Goal: Transaction & Acquisition: Book appointment/travel/reservation

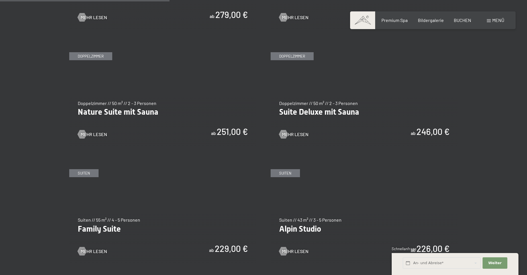
scroll to position [570, 0]
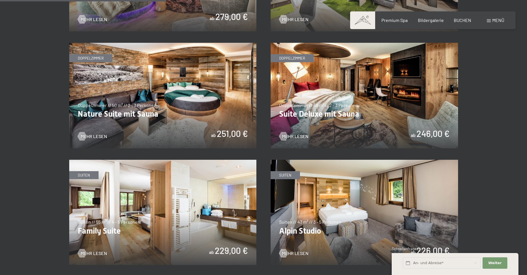
click at [368, 111] on img at bounding box center [364, 95] width 187 height 105
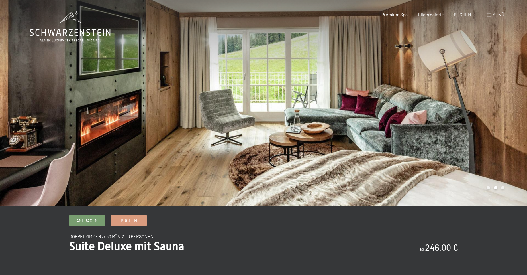
click at [326, 107] on div at bounding box center [396, 103] width 264 height 206
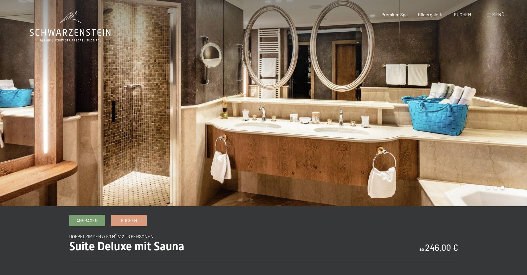
click at [326, 107] on div at bounding box center [396, 103] width 264 height 206
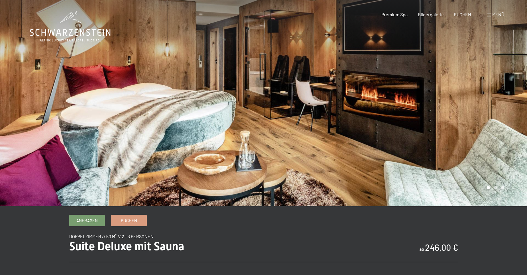
click at [326, 107] on div at bounding box center [396, 103] width 264 height 206
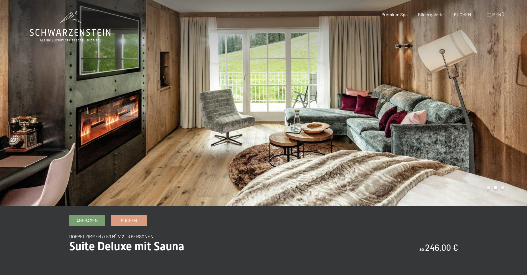
click at [326, 107] on div at bounding box center [396, 103] width 264 height 206
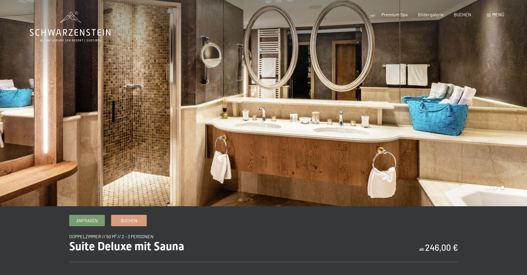
click at [326, 107] on div at bounding box center [396, 103] width 264 height 206
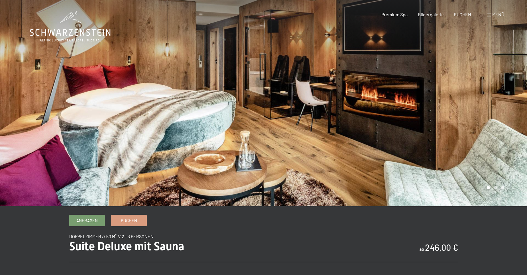
click at [326, 107] on div at bounding box center [396, 103] width 264 height 206
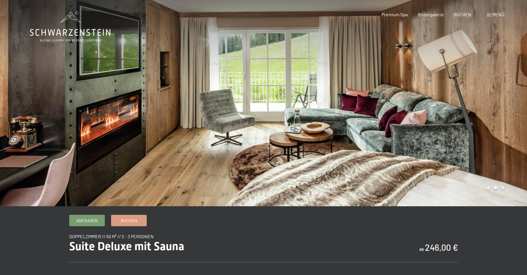
click at [326, 107] on div at bounding box center [396, 103] width 264 height 206
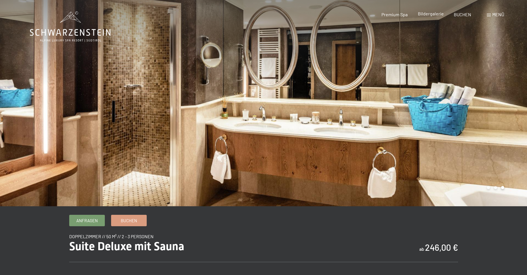
click at [431, 15] on span "Bildergalerie" at bounding box center [431, 13] width 26 height 5
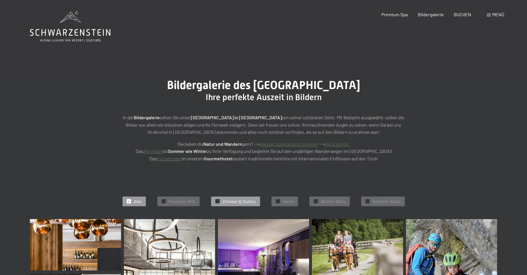
click at [231, 202] on span "Zimmer & Suiten" at bounding box center [238, 201] width 33 height 6
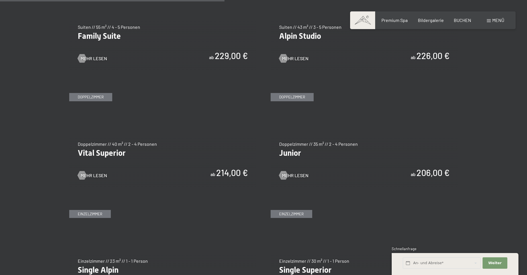
scroll to position [769, 0]
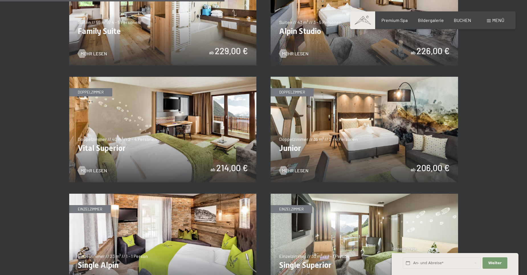
click at [365, 138] on img at bounding box center [364, 129] width 187 height 105
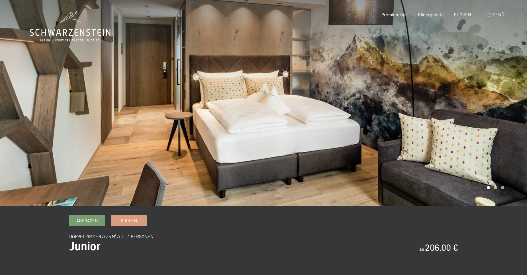
click at [356, 113] on div at bounding box center [396, 103] width 264 height 206
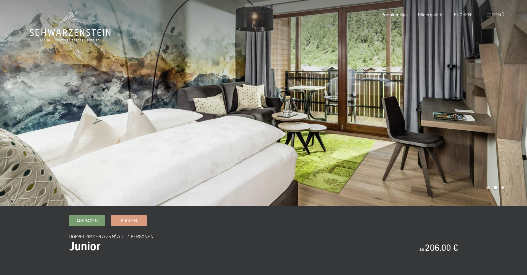
click at [361, 113] on div at bounding box center [396, 103] width 264 height 206
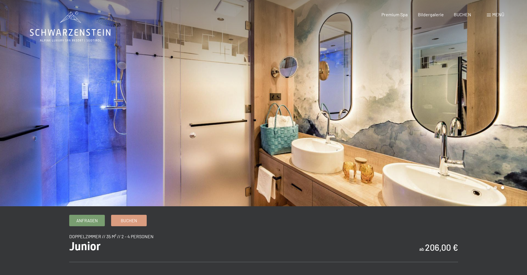
click at [361, 113] on div at bounding box center [396, 103] width 264 height 206
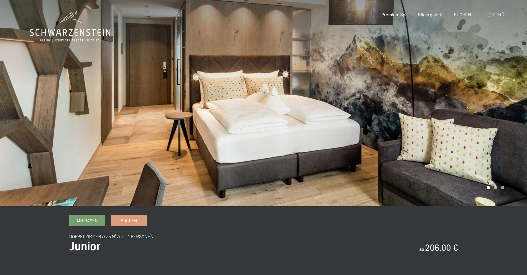
click at [361, 113] on div at bounding box center [396, 103] width 264 height 206
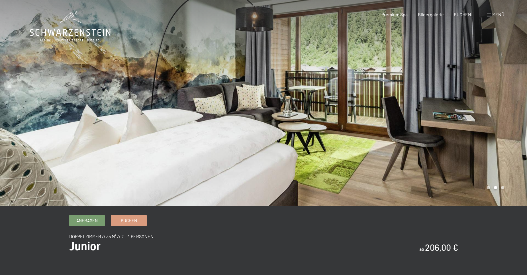
click at [362, 113] on div at bounding box center [396, 103] width 264 height 206
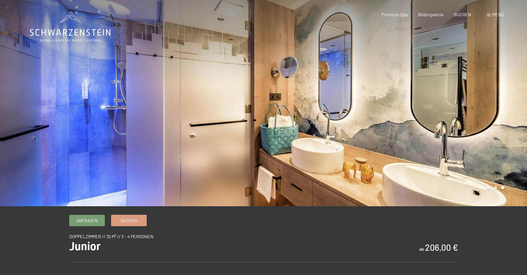
click at [362, 113] on div at bounding box center [396, 103] width 264 height 206
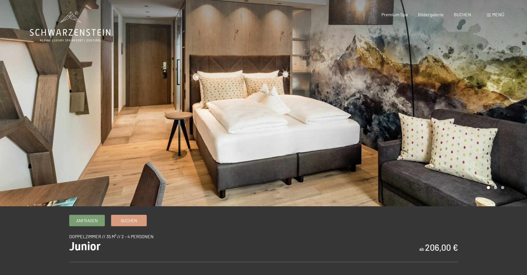
click at [362, 113] on div at bounding box center [396, 103] width 264 height 206
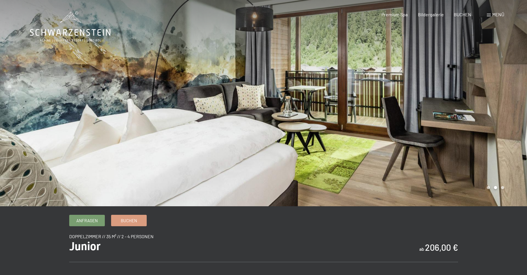
click at [362, 113] on div at bounding box center [396, 103] width 264 height 206
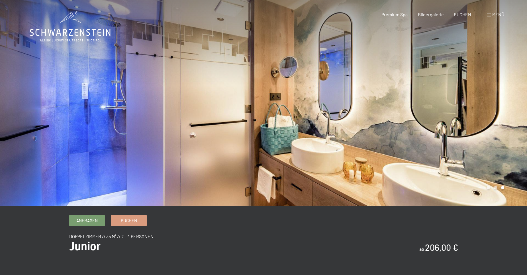
click at [362, 113] on div at bounding box center [396, 103] width 264 height 206
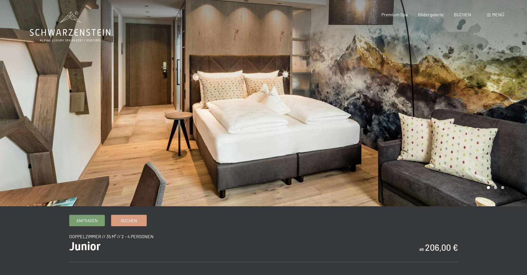
click at [362, 113] on div at bounding box center [396, 103] width 264 height 206
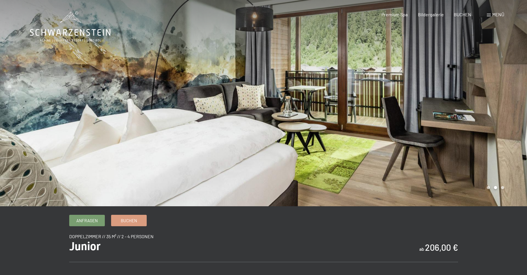
click at [362, 113] on div at bounding box center [396, 103] width 264 height 206
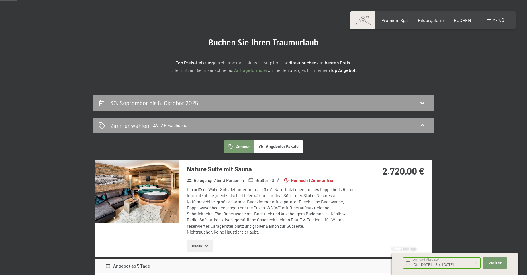
scroll to position [28, 0]
